Goal: Task Accomplishment & Management: Manage account settings

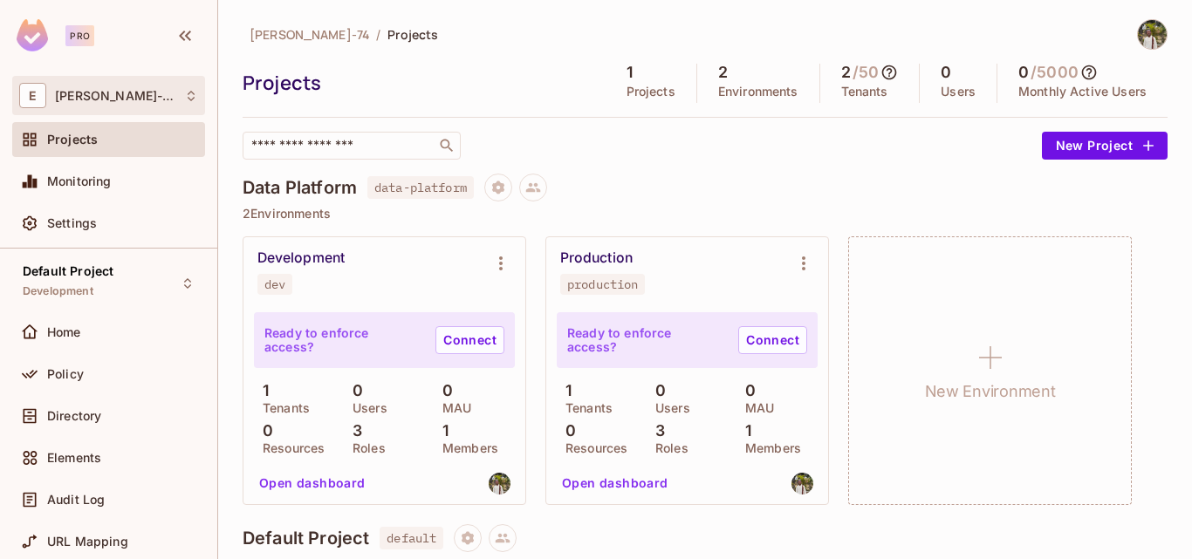
scroll to position [316, 0]
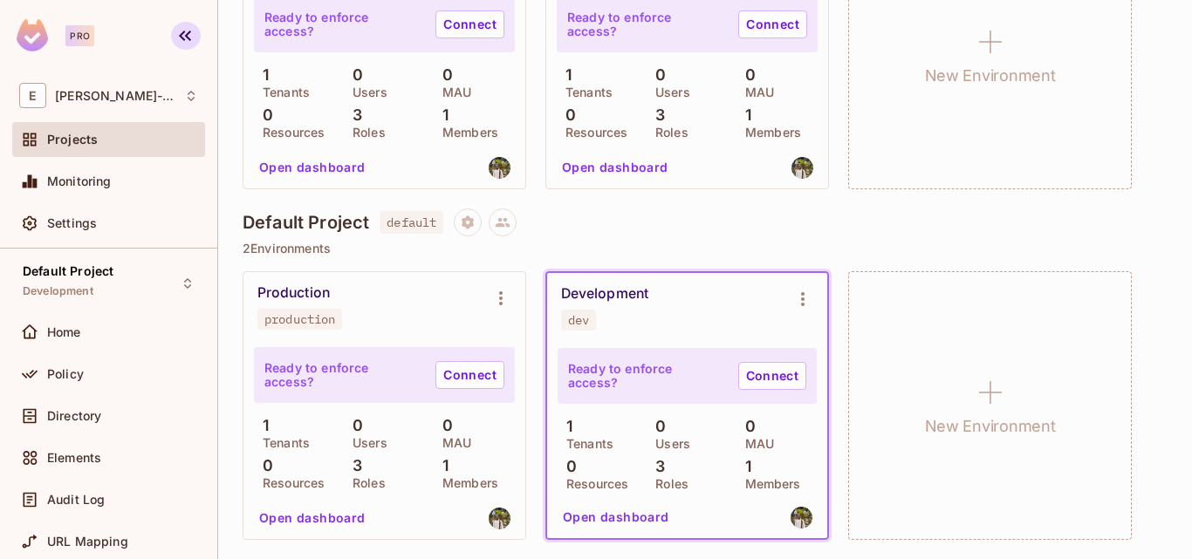
click at [197, 40] on button "button" at bounding box center [186, 36] width 30 height 28
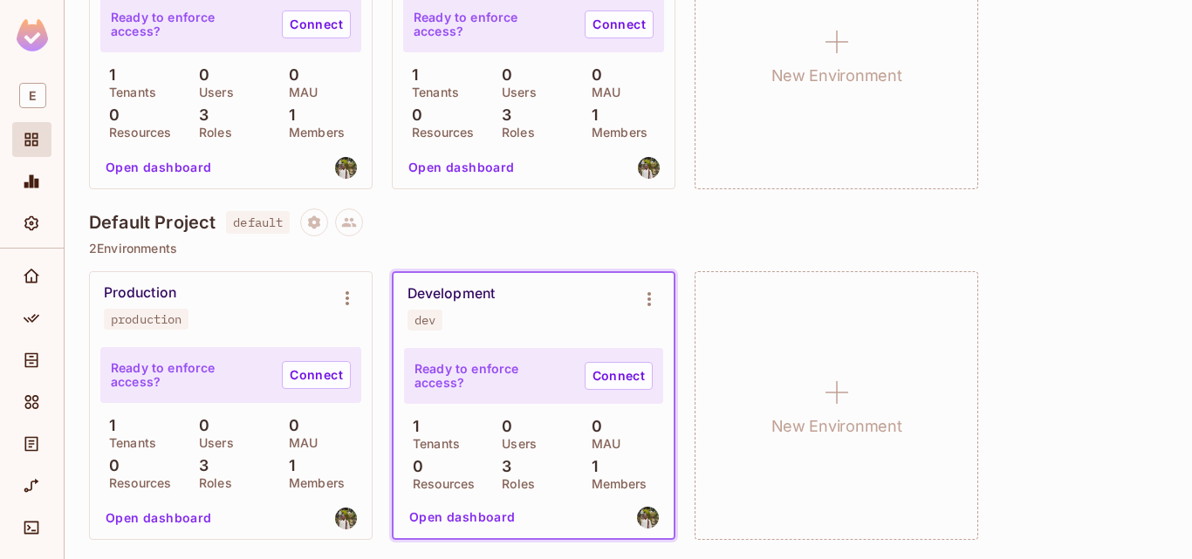
click at [31, 31] on img at bounding box center [32, 35] width 31 height 32
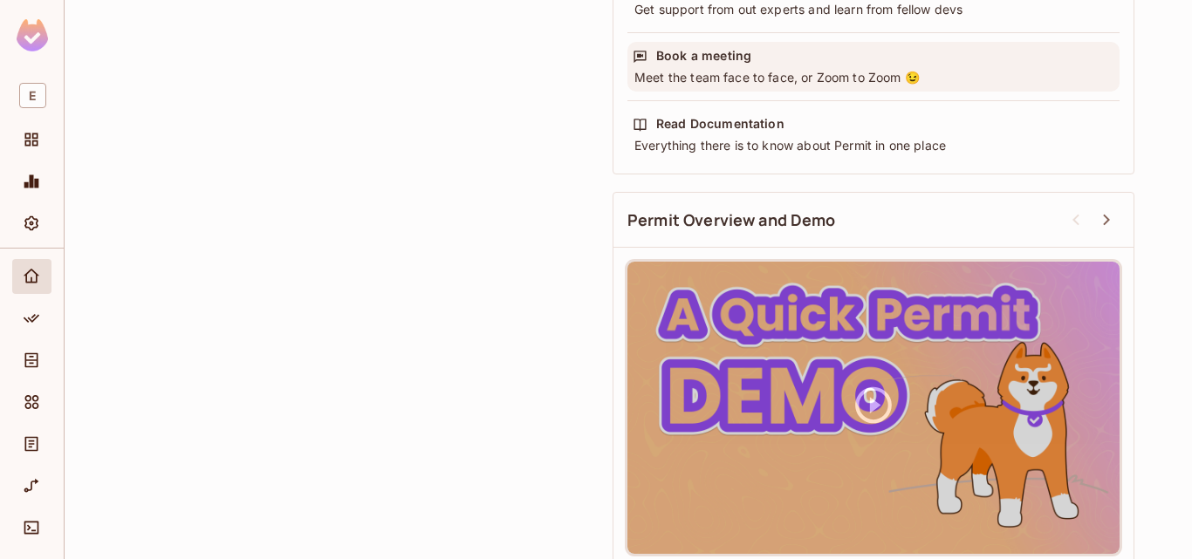
scroll to position [237, 0]
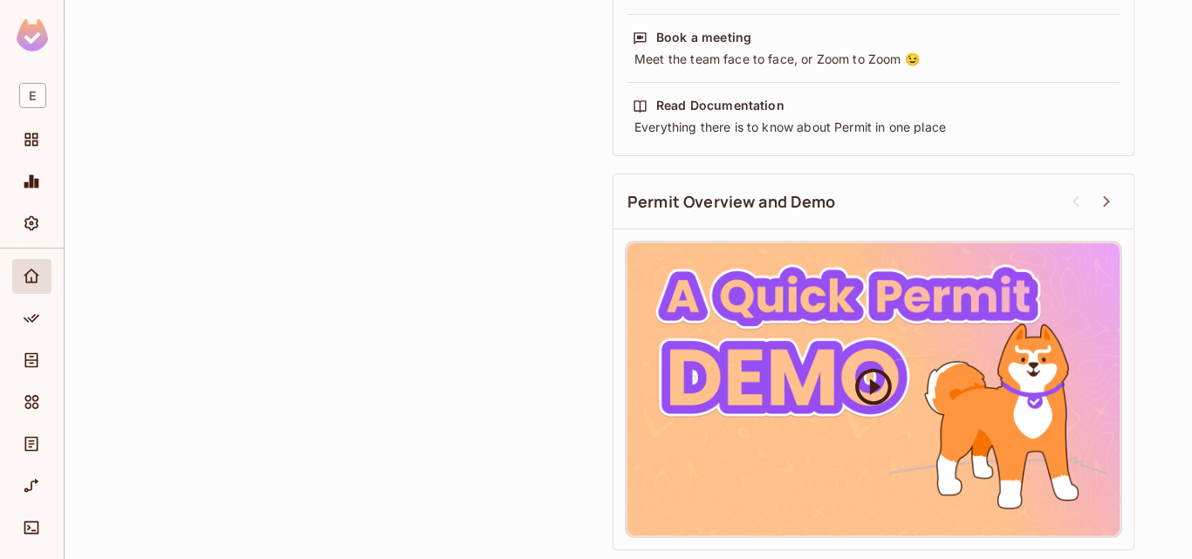
click at [887, 392] on icon at bounding box center [873, 386] width 37 height 37
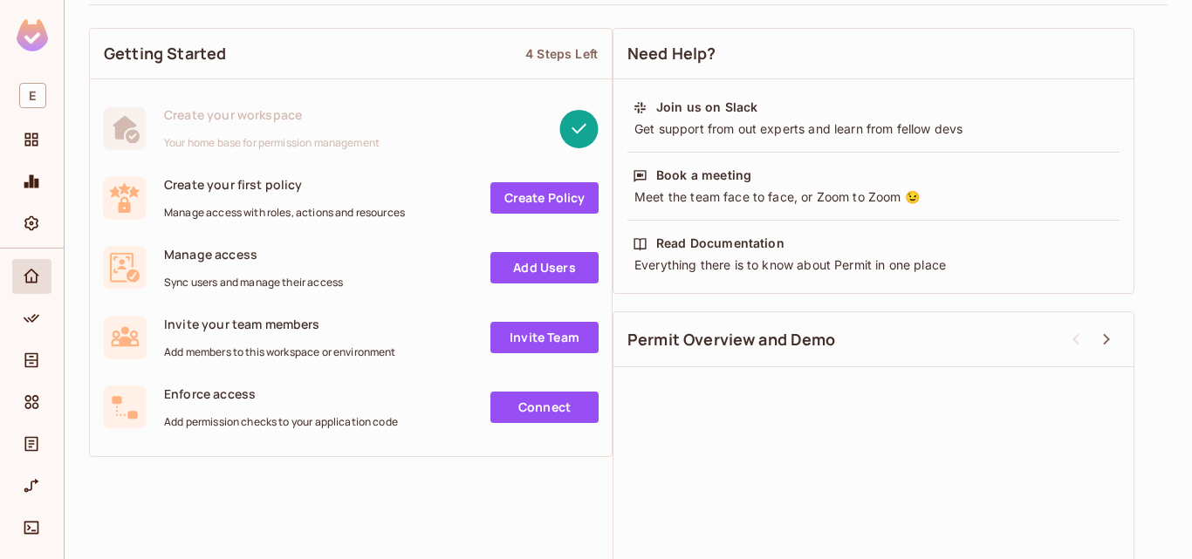
scroll to position [206, 0]
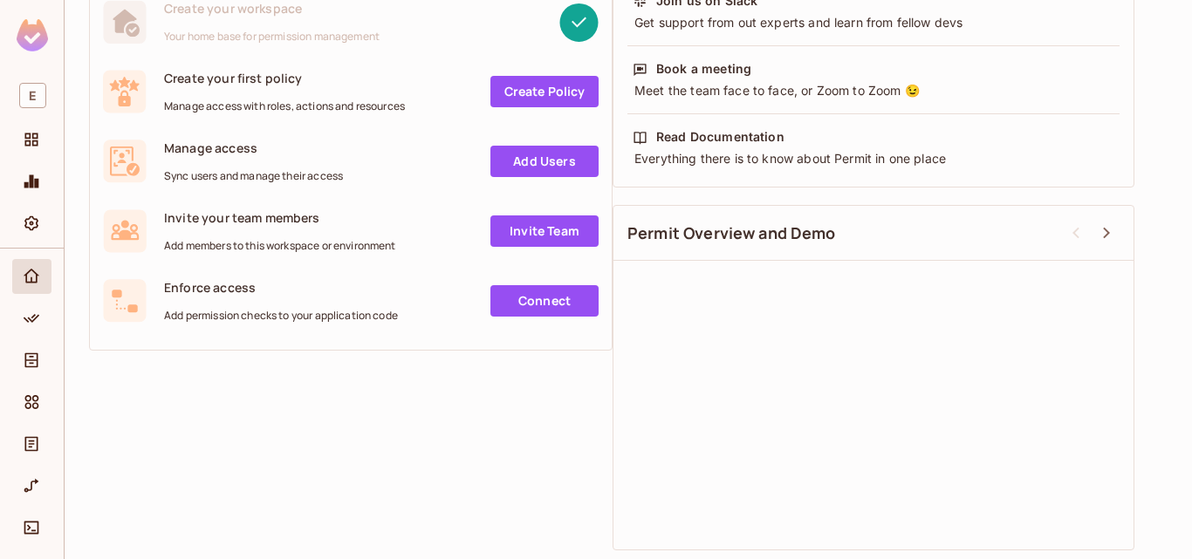
click at [436, 413] on div "Getting Started 4 Steps Left Create your workspace Your home base for permissio…" at bounding box center [628, 236] width 1078 height 646
click at [525, 370] on div "Getting Started 4 Steps Left Create your workspace Your home base for permissio…" at bounding box center [628, 236] width 1078 height 646
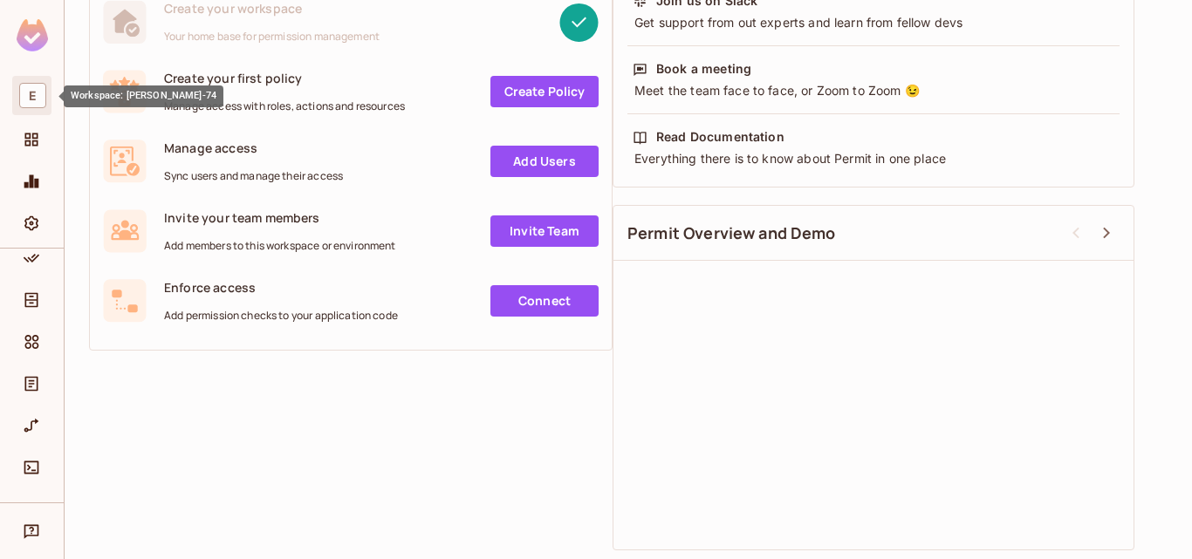
click at [40, 103] on span "E" at bounding box center [32, 95] width 27 height 25
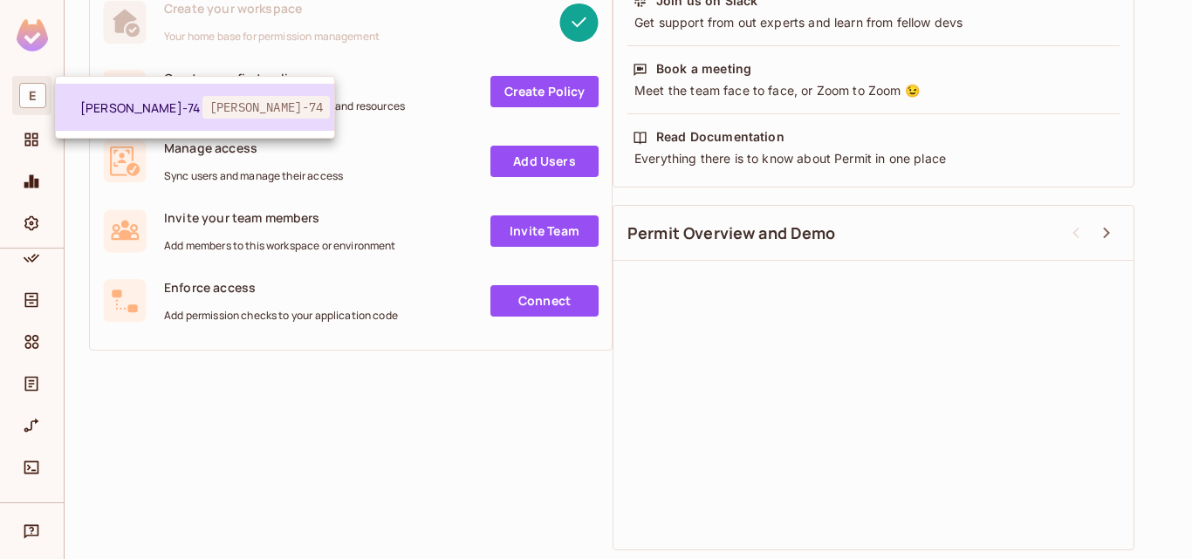
click at [244, 113] on span "[PERSON_NAME]-74" at bounding box center [265, 107] width 127 height 23
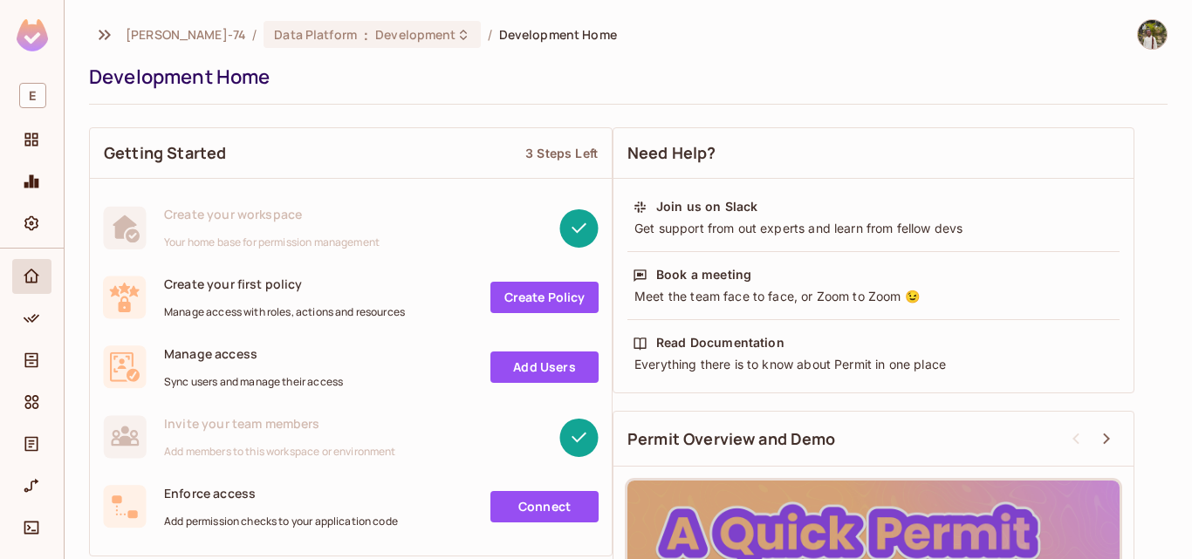
click at [1137, 31] on img at bounding box center [1151, 34] width 29 height 29
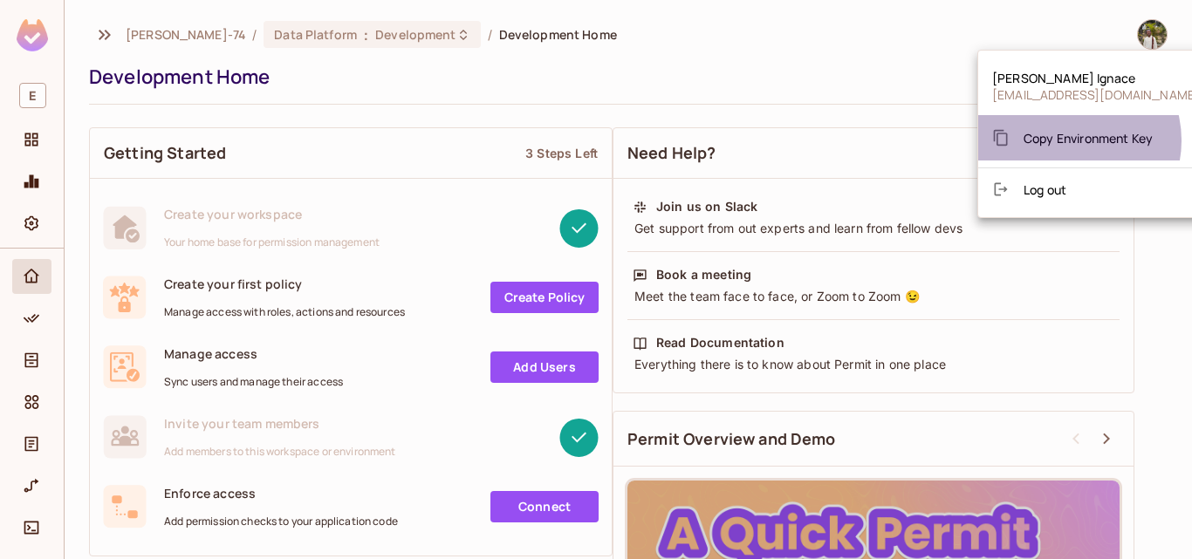
click at [1069, 140] on span "Copy Environment Key" at bounding box center [1087, 138] width 129 height 17
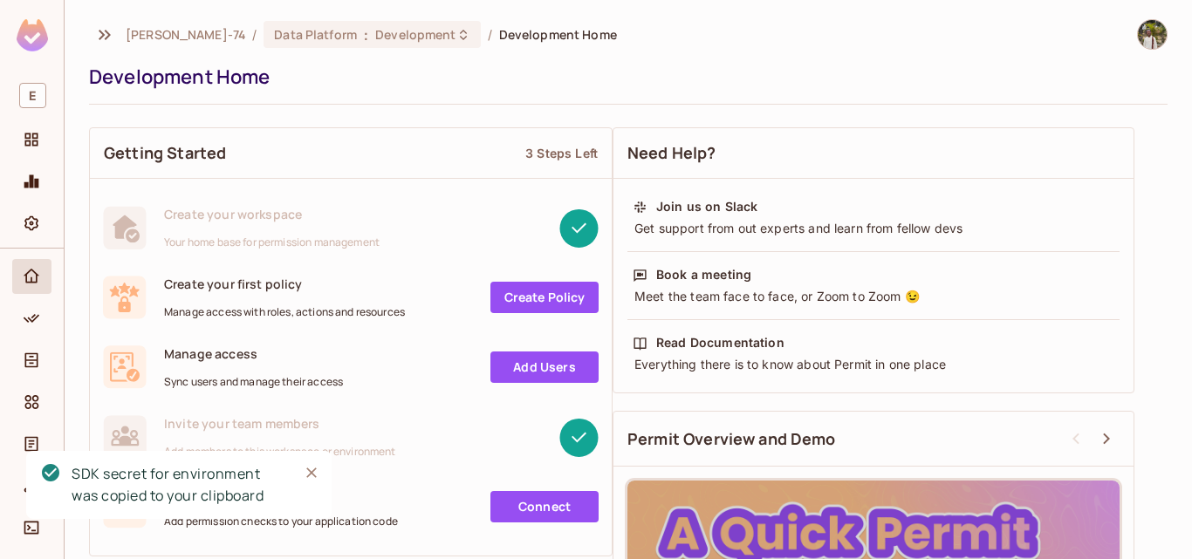
click at [1137, 36] on img at bounding box center [1151, 34] width 29 height 29
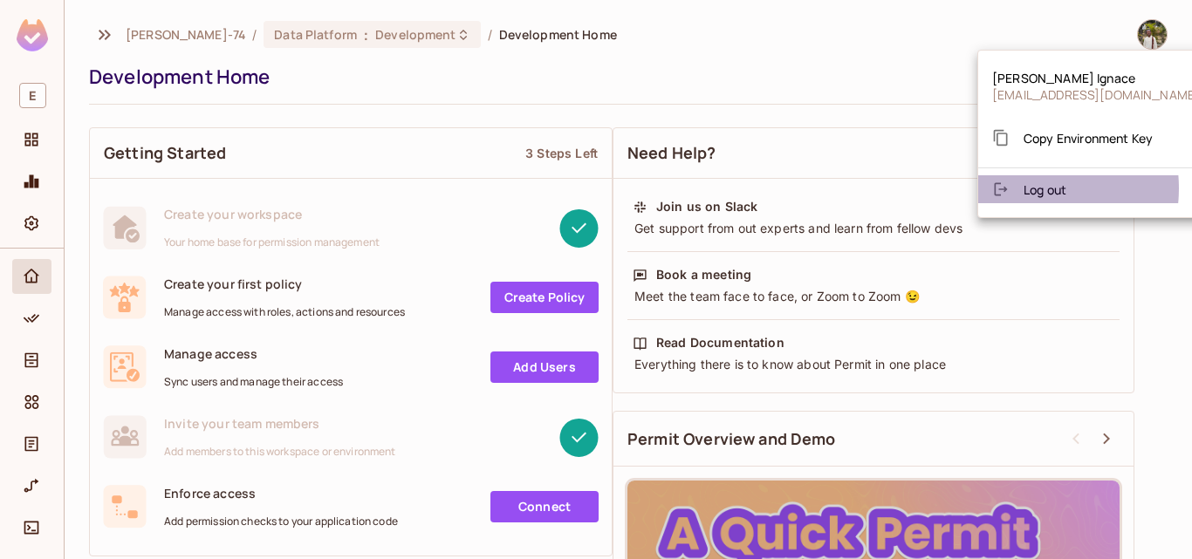
click at [1021, 188] on div at bounding box center [1007, 189] width 31 height 17
